Goal: Information Seeking & Learning: Learn about a topic

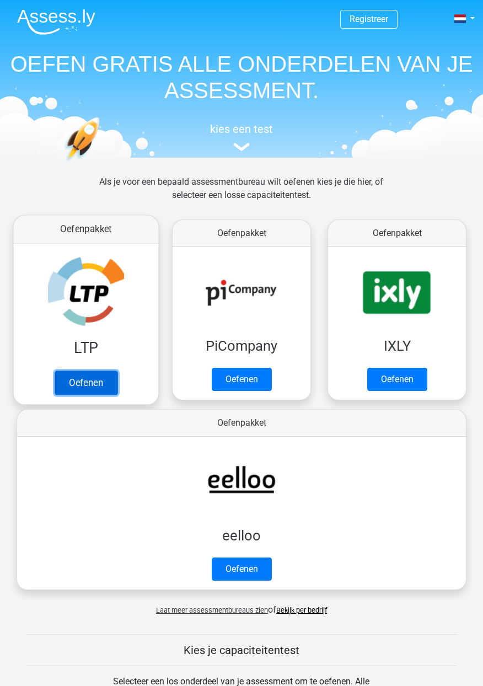
click at [90, 390] on link "Oefenen" at bounding box center [86, 383] width 63 height 24
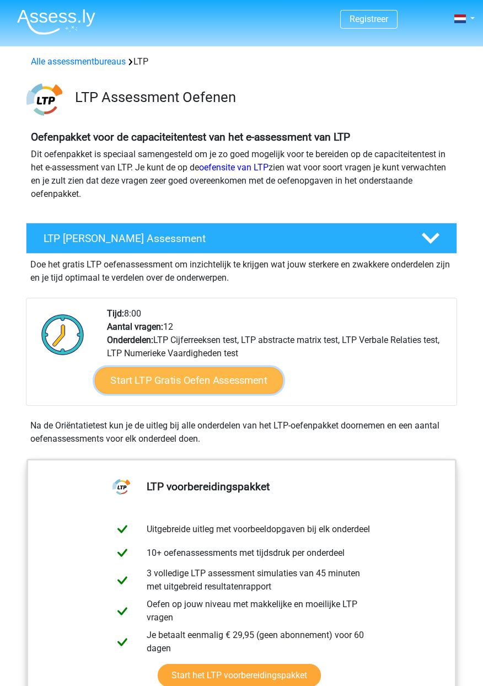
click at [223, 390] on link "Start LTP Gratis Oefen Assessment" at bounding box center [188, 380] width 189 height 26
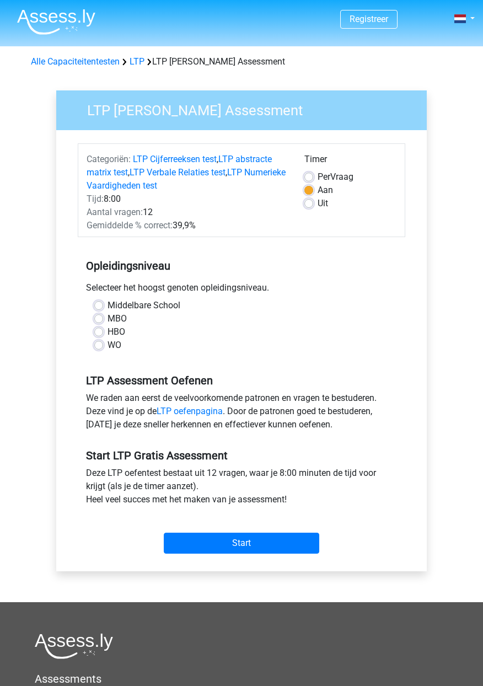
click at [108, 325] on label "MBO" at bounding box center [117, 318] width 19 height 13
click at [97, 323] on input "MBO" at bounding box center [98, 317] width 9 height 11
radio input "true"
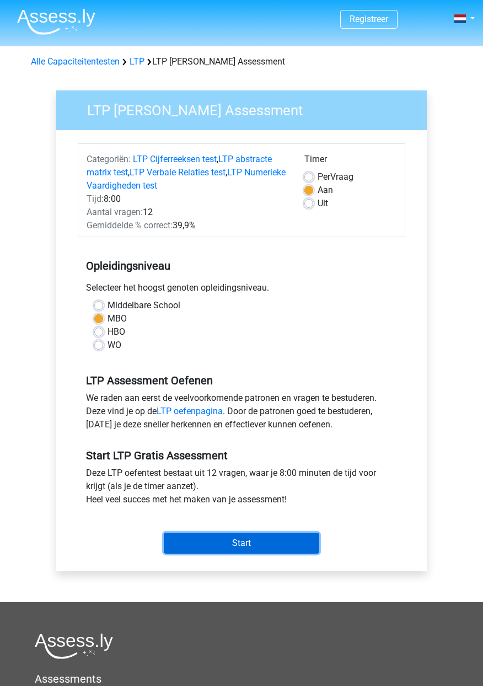
click at [228, 554] on input "Start" at bounding box center [242, 543] width 156 height 21
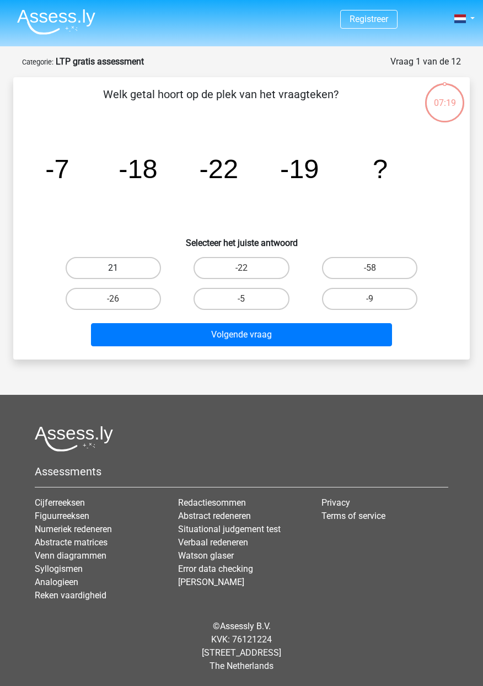
click at [124, 266] on label "21" at bounding box center [113, 268] width 95 height 22
click at [120, 268] on input "21" at bounding box center [116, 271] width 7 height 7
radio input "true"
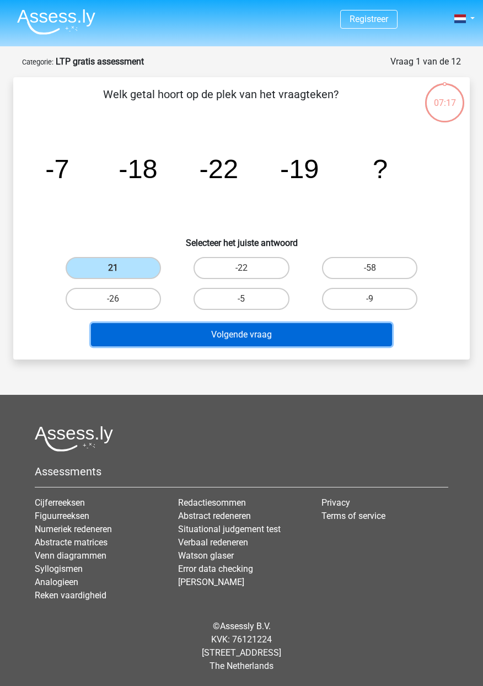
click at [270, 337] on button "Volgende vraag" at bounding box center [241, 334] width 301 height 23
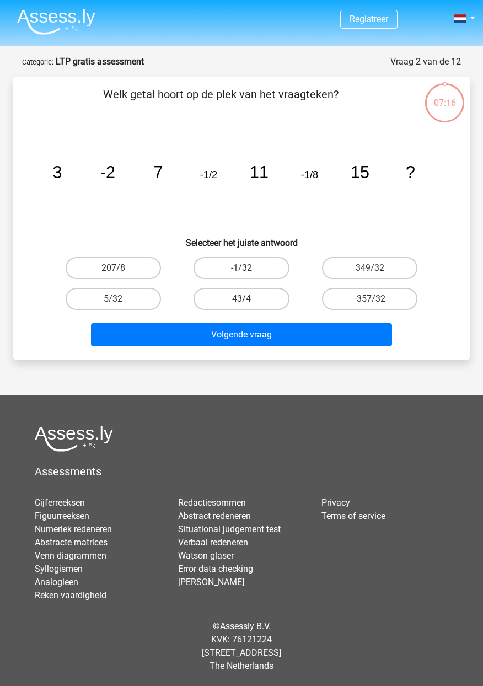
scroll to position [50, 0]
click at [260, 257] on label "-1/32" at bounding box center [241, 268] width 95 height 22
click at [249, 268] on input "-1/32" at bounding box center [245, 271] width 7 height 7
radio input "true"
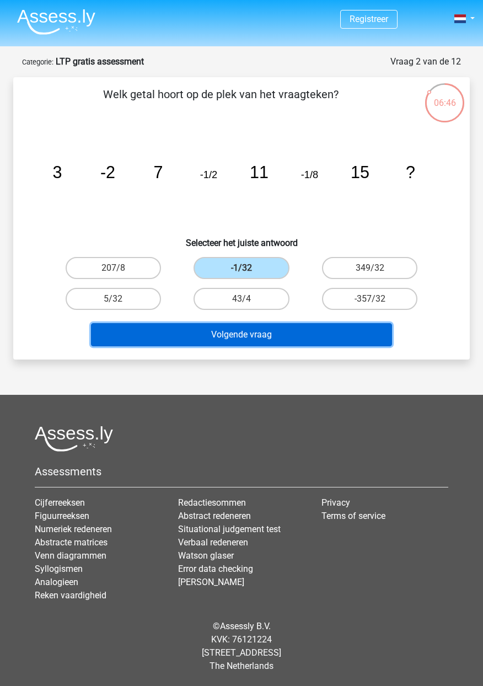
click at [276, 323] on button "Volgende vraag" at bounding box center [241, 334] width 301 height 23
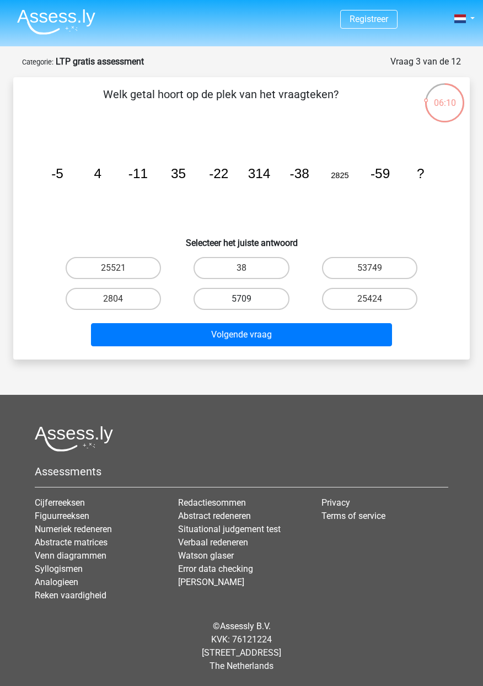
click at [260, 288] on label "5709" at bounding box center [241, 299] width 95 height 22
click at [249, 299] on input "5709" at bounding box center [245, 302] width 7 height 7
radio input "true"
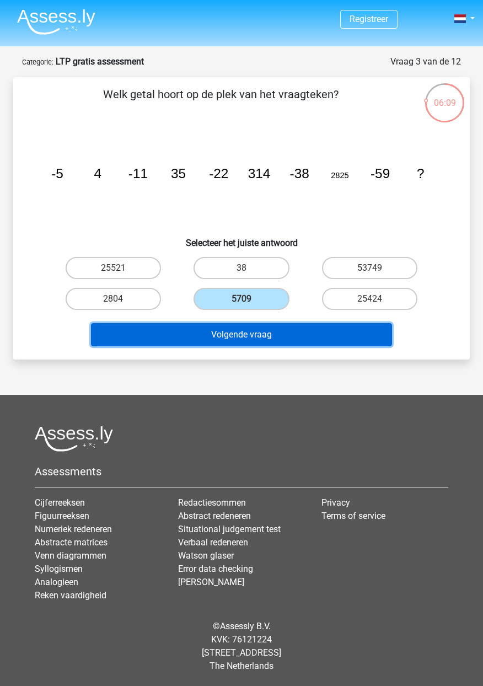
click at [281, 323] on button "Volgende vraag" at bounding box center [241, 334] width 301 height 23
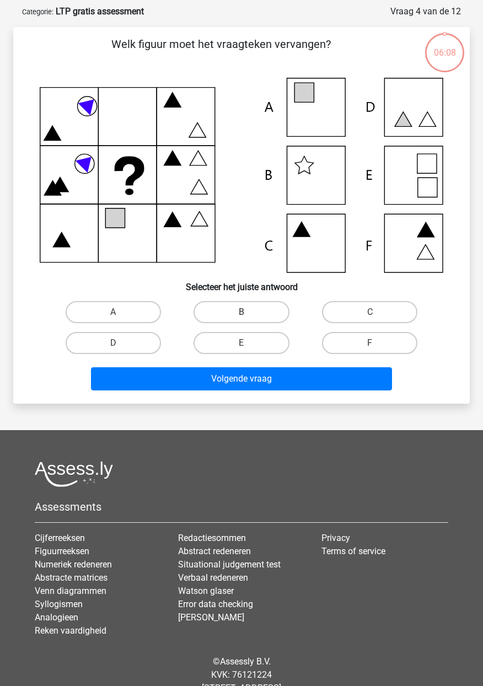
scroll to position [55, 0]
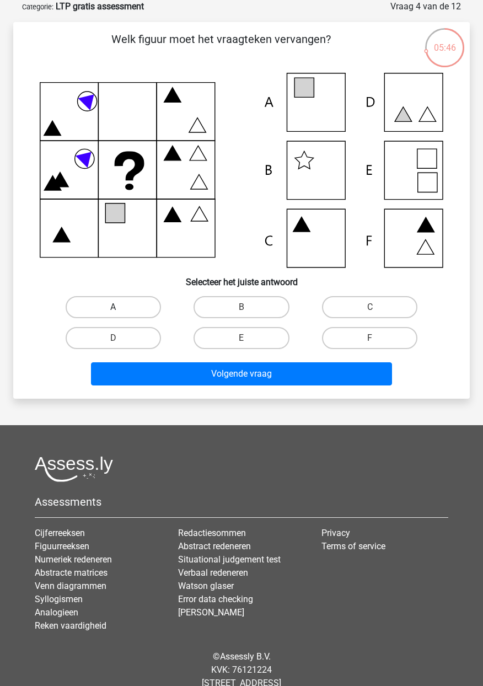
click at [127, 312] on label "A" at bounding box center [113, 307] width 95 height 22
click at [120, 312] on input "A" at bounding box center [116, 310] width 7 height 7
radio input "true"
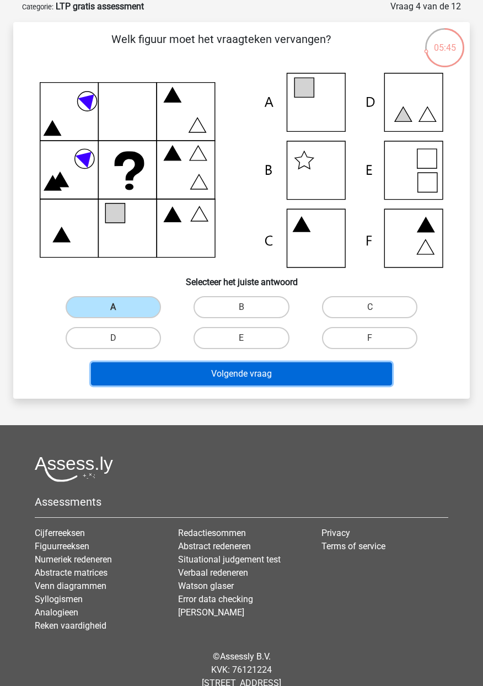
click at [278, 382] on button "Volgende vraag" at bounding box center [241, 373] width 301 height 23
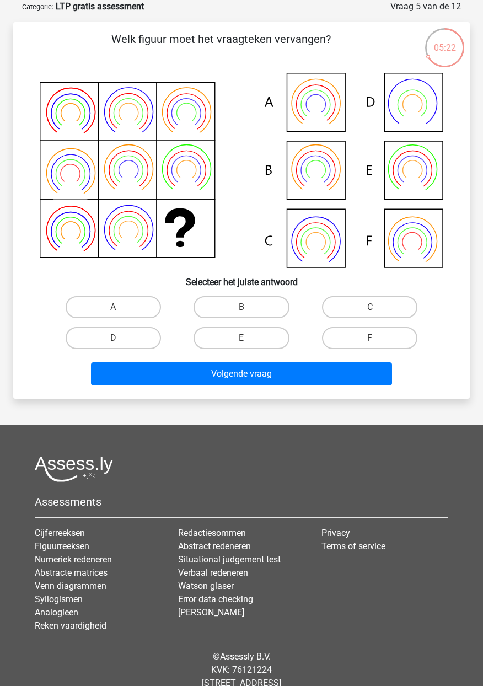
click at [322, 171] on icon at bounding box center [242, 170] width 404 height 195
click at [248, 308] on input "B" at bounding box center [245, 310] width 7 height 7
radio input "true"
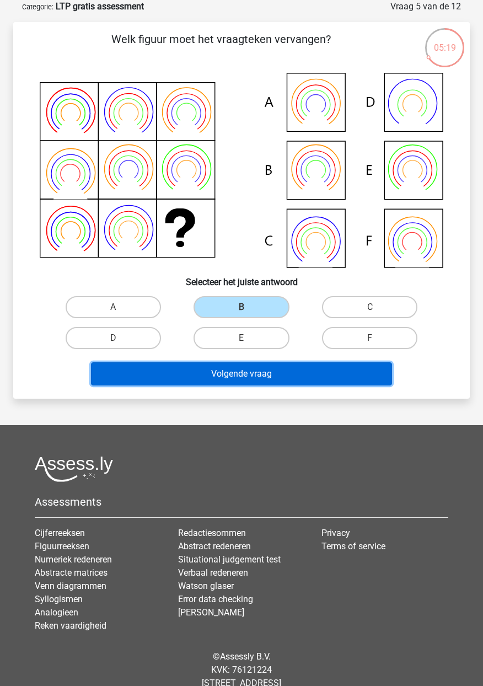
click at [269, 382] on button "Volgende vraag" at bounding box center [241, 373] width 301 height 23
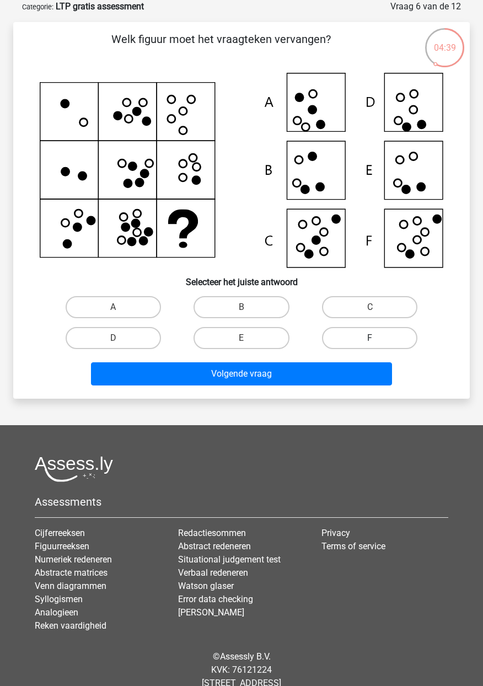
click at [363, 341] on label "F" at bounding box center [369, 338] width 95 height 22
click at [370, 341] on input "F" at bounding box center [373, 341] width 7 height 7
radio input "true"
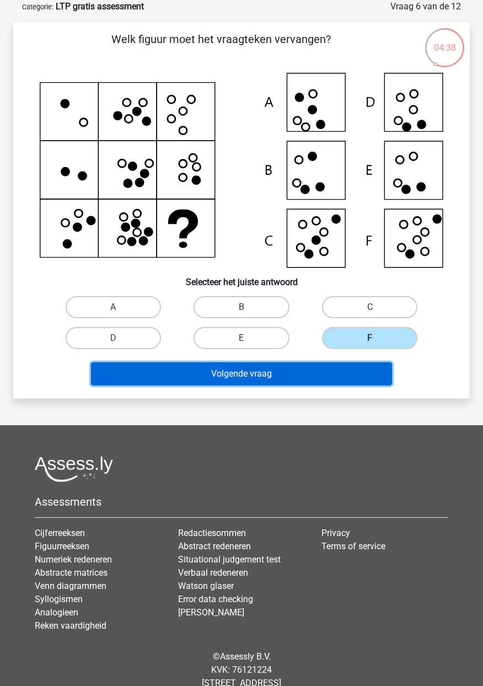
click at [310, 379] on button "Volgende vraag" at bounding box center [241, 373] width 301 height 23
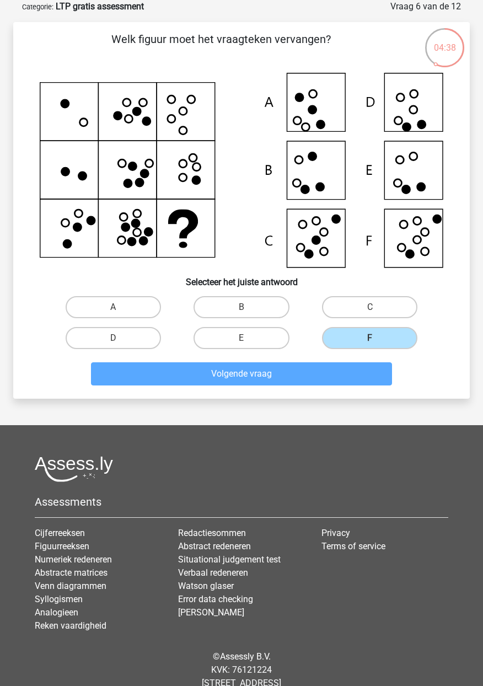
scroll to position [50, 0]
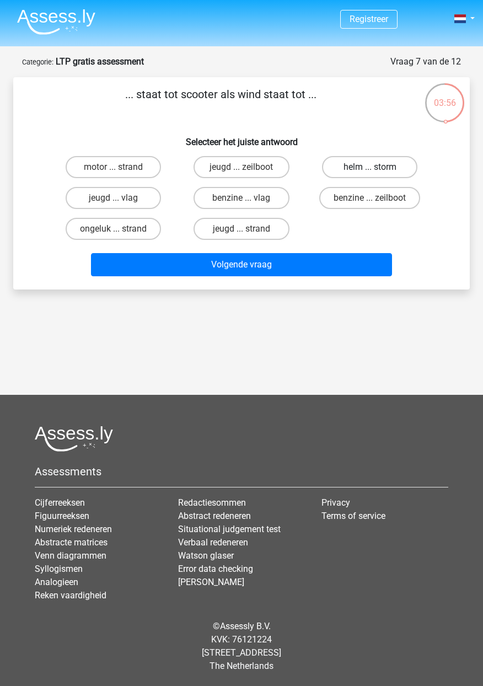
click at [368, 156] on label "helm ... storm" at bounding box center [369, 167] width 95 height 22
click at [370, 167] on input "helm ... storm" at bounding box center [373, 170] width 7 height 7
radio input "true"
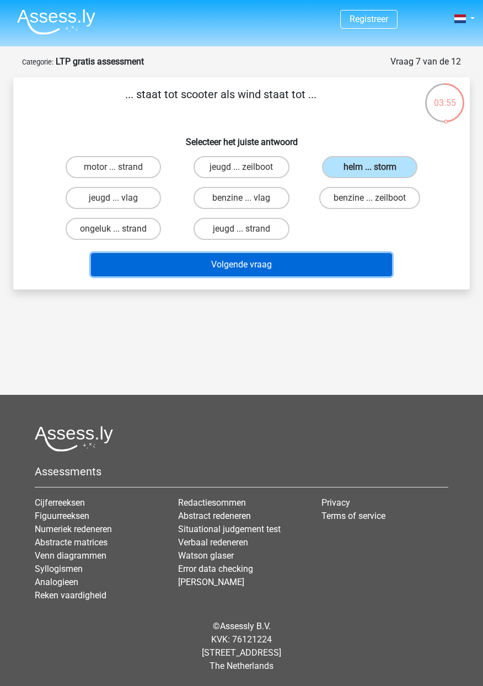
click at [302, 253] on button "Volgende vraag" at bounding box center [241, 264] width 301 height 23
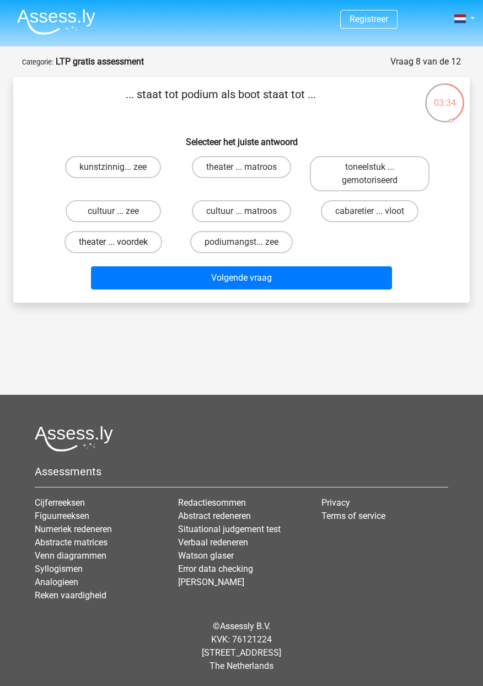
click at [137, 231] on label "theater ... voordek" at bounding box center [114, 242] width 98 height 22
click at [120, 242] on input "theater ... voordek" at bounding box center [116, 245] width 7 height 7
radio input "true"
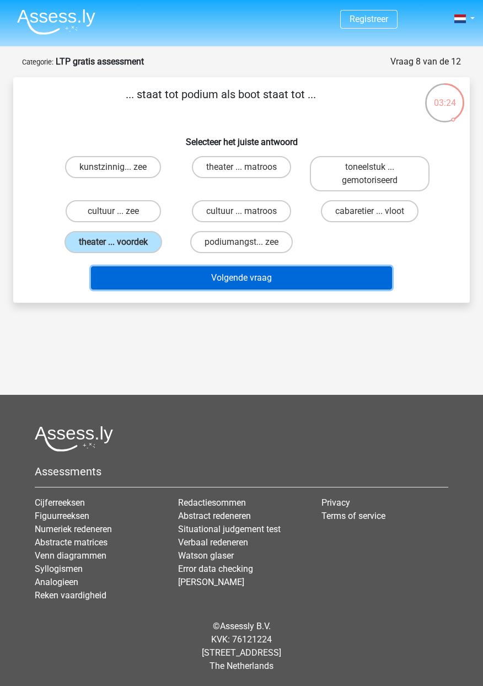
click at [280, 266] on button "Volgende vraag" at bounding box center [241, 277] width 301 height 23
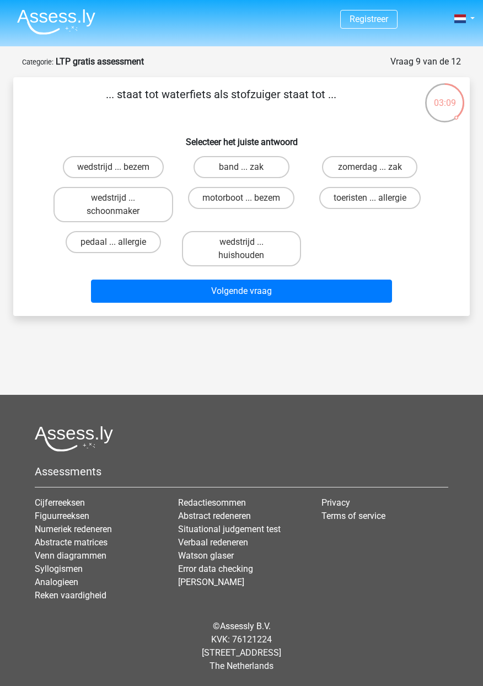
click at [376, 167] on input "zomerdag ... zak" at bounding box center [373, 170] width 7 height 7
radio input "true"
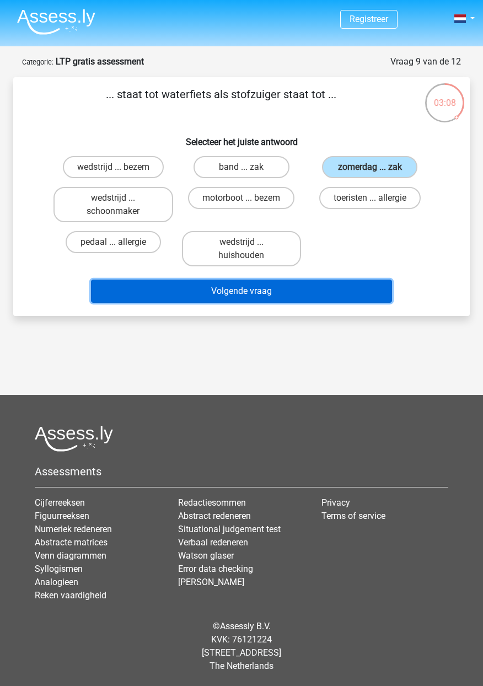
click at [276, 280] on button "Volgende vraag" at bounding box center [241, 291] width 301 height 23
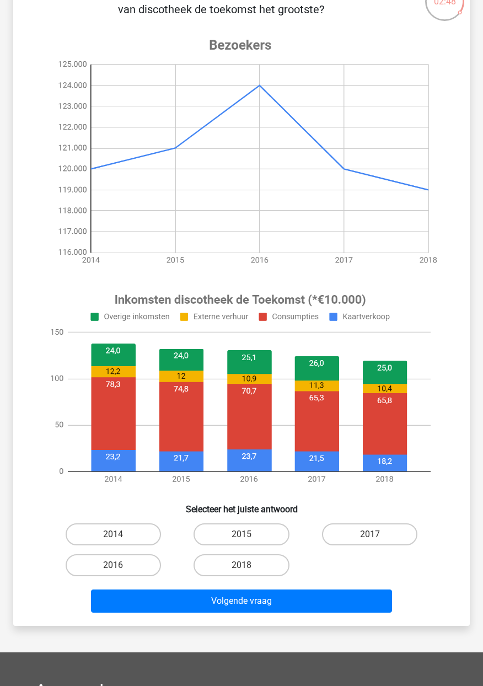
scroll to position [103, 0]
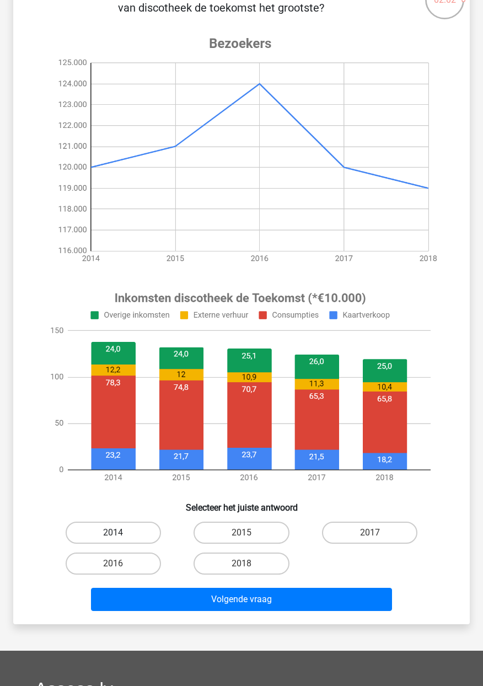
click at [135, 537] on label "2014" at bounding box center [113, 533] width 95 height 22
click at [120, 537] on input "2014" at bounding box center [116, 536] width 7 height 7
radio input "true"
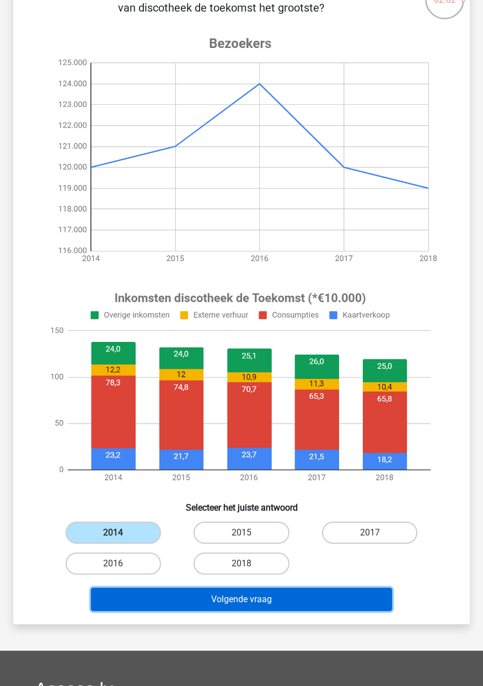
click at [239, 603] on button "Volgende vraag" at bounding box center [241, 599] width 301 height 23
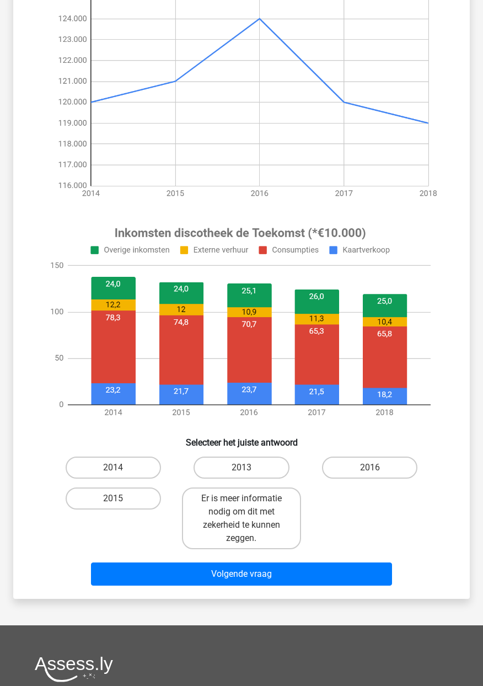
scroll to position [168, 0]
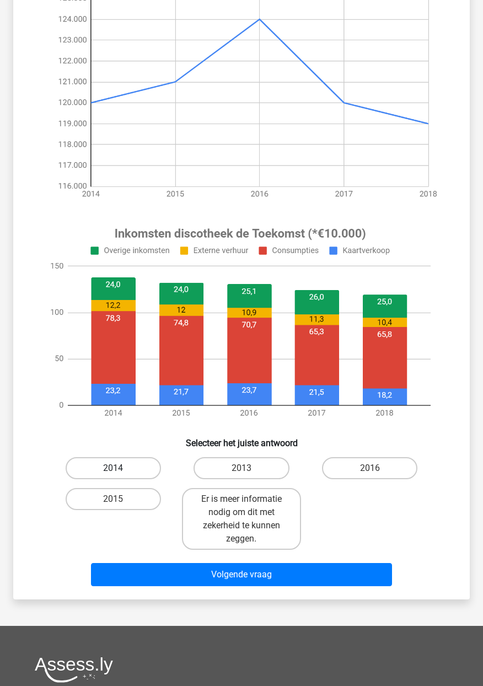
click at [125, 470] on label "2014" at bounding box center [113, 468] width 95 height 22
click at [120, 470] on input "2014" at bounding box center [116, 471] width 7 height 7
radio input "true"
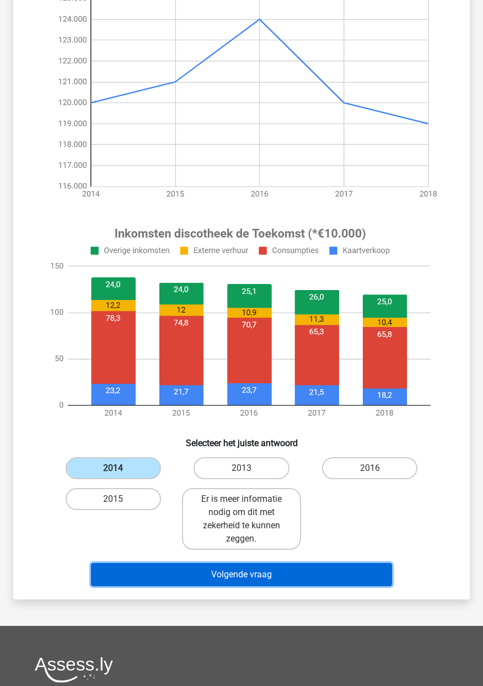
click at [266, 581] on button "Volgende vraag" at bounding box center [241, 574] width 301 height 23
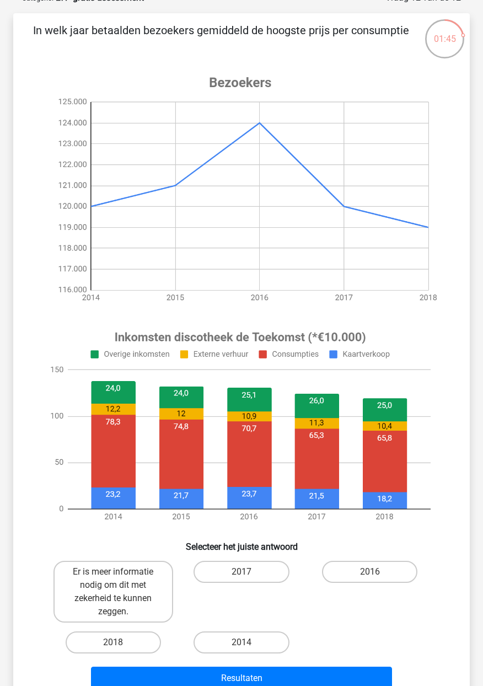
scroll to position [64, 0]
click at [240, 650] on label "2014" at bounding box center [241, 642] width 95 height 22
click at [242, 650] on input "2014" at bounding box center [245, 645] width 7 height 7
radio input "true"
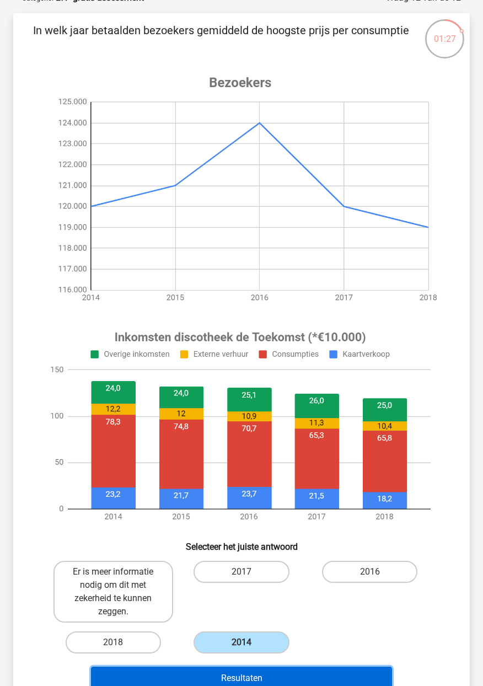
click at [258, 685] on button "Resultaten" at bounding box center [241, 678] width 301 height 23
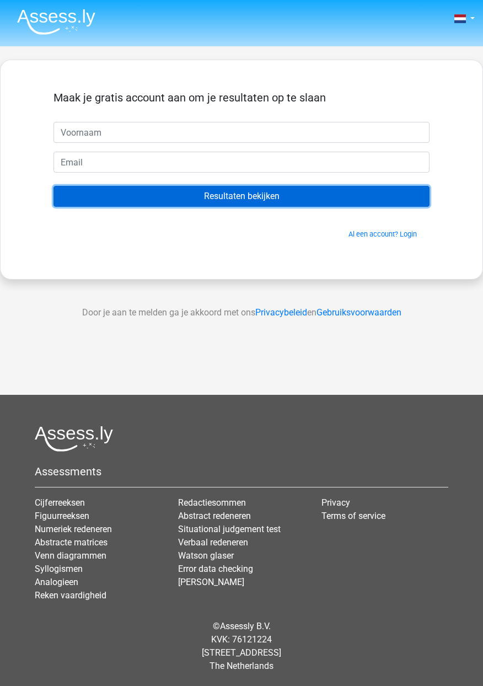
click at [249, 201] on input "Resultaten bekijken" at bounding box center [241, 196] width 376 height 21
